Goal: Task Accomplishment & Management: Use online tool/utility

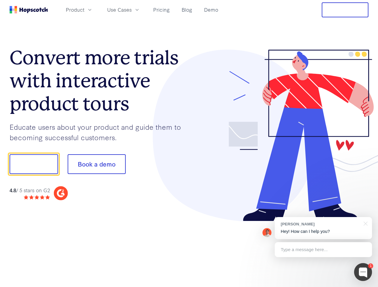
click at [189, 144] on div at bounding box center [278, 136] width 179 height 172
click at [84, 10] on span "Product" at bounding box center [75, 9] width 19 height 7
click at [132, 10] on span "Use Cases" at bounding box center [119, 9] width 25 height 7
click at [345, 10] on button "Free Trial" at bounding box center [344, 9] width 47 height 15
click at [33, 164] on button "Show me!" at bounding box center [34, 164] width 48 height 20
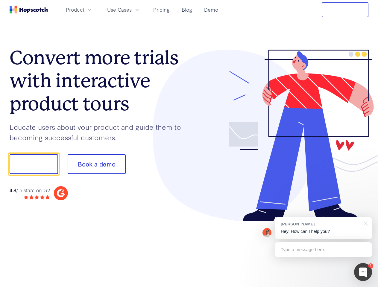
click at [96, 164] on button "Book a demo" at bounding box center [97, 164] width 58 height 20
click at [363, 272] on div at bounding box center [363, 272] width 18 height 18
click at [323, 228] on div "[PERSON_NAME] Hey! How can I help you?" at bounding box center [322, 228] width 97 height 22
click at [364, 223] on div at bounding box center [316, 203] width 112 height 119
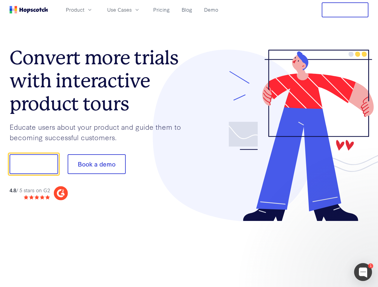
click at [323, 250] on div at bounding box center [316, 203] width 112 height 119
